Goal: Entertainment & Leisure: Consume media (video, audio)

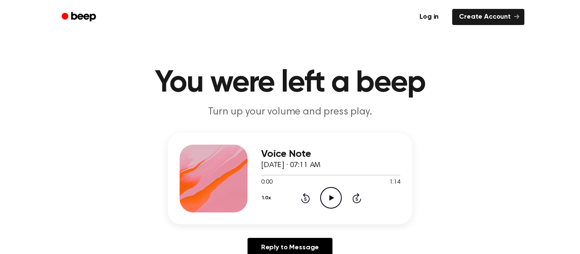
click at [326, 199] on icon "Play Audio" at bounding box center [331, 198] width 22 height 22
click at [359, 197] on icon "Skip 5 seconds" at bounding box center [356, 198] width 9 height 11
click at [326, 196] on icon "Pause Audio" at bounding box center [331, 198] width 22 height 22
